Goal: Task Accomplishment & Management: Use online tool/utility

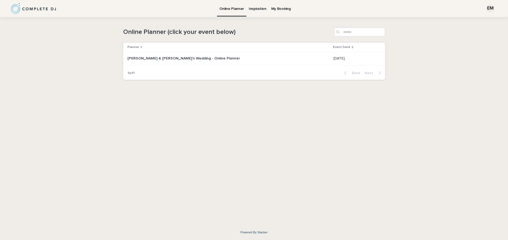
click at [203, 63] on div "[PERSON_NAME] & [PERSON_NAME]'s Wedding - Online Planner [PERSON_NAME] & [PERSO…" at bounding box center [228, 58] width 202 height 9
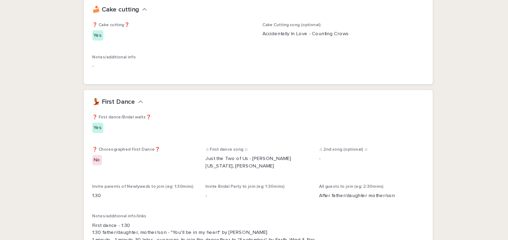
scroll to position [553, 0]
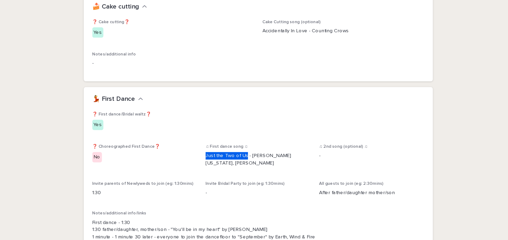
drag, startPoint x: 242, startPoint y: 150, endPoint x: 210, endPoint y: 152, distance: 31.8
click at [210, 152] on div "❓ First dance/Bridal waltz❓ Yes ❓ Choreographed First Dance❓ No ♫ First dance s…" at bounding box center [254, 168] width 249 height 101
drag, startPoint x: 215, startPoint y: 151, endPoint x: 228, endPoint y: 153, distance: 12.7
click at [228, 153] on p "Just the Two of Us - [PERSON_NAME][US_STATE], [PERSON_NAME]" at bounding box center [254, 153] width 79 height 11
drag, startPoint x: 243, startPoint y: 149, endPoint x: 212, endPoint y: 149, distance: 31.3
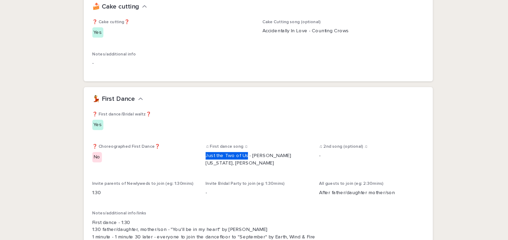
click at [212, 149] on div "❓ First dance/Bridal waltz❓ Yes ❓ Choreographed First Dance❓ No ♫ First dance s…" at bounding box center [254, 168] width 249 height 101
copy p "Just the Two of Us"
drag, startPoint x: 230, startPoint y: 158, endPoint x: 211, endPoint y: 152, distance: 20.0
click at [211, 152] on div "❓ First dance/Bridal waltz❓ Yes ❓ Choreographed First Dance❓ No ♫ First dance s…" at bounding box center [254, 168] width 249 height 101
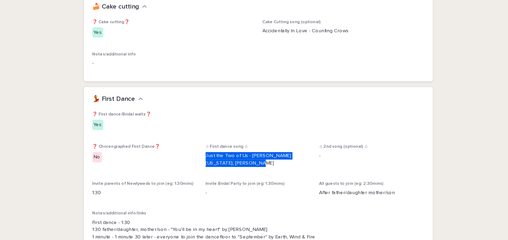
copy p "Just the Two of Us - [PERSON_NAME][US_STATE], [PERSON_NAME]"
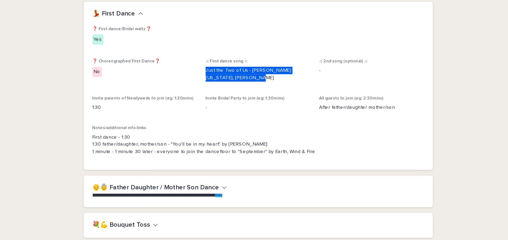
scroll to position [618, 0]
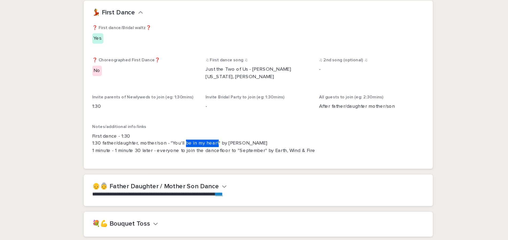
drag, startPoint x: 218, startPoint y: 141, endPoint x: 194, endPoint y: 142, distance: 23.5
click at [194, 142] on p "First dance - 1:30 1:30 father/daughter, mother/son - "You'll be in my heart" b…" at bounding box center [254, 141] width 249 height 17
copy p "be in my heart"
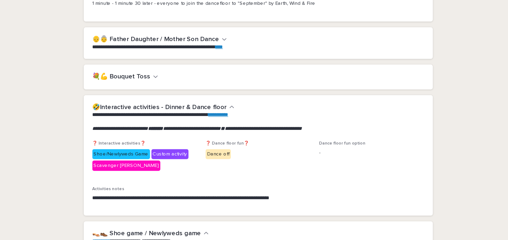
scroll to position [737, 0]
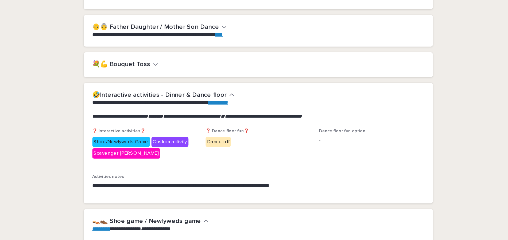
click at [165, 79] on div "💐💪 Bouquet Toss" at bounding box center [254, 82] width 262 height 19
click at [164, 81] on h2 "💐💪 Bouquet Toss" at bounding box center [152, 82] width 44 height 6
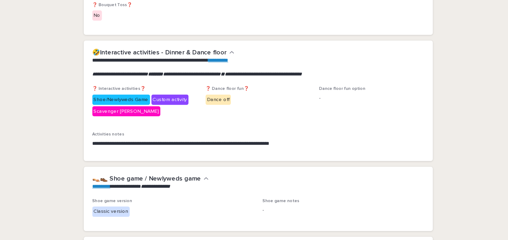
scroll to position [794, 0]
